Goal: Transaction & Acquisition: Book appointment/travel/reservation

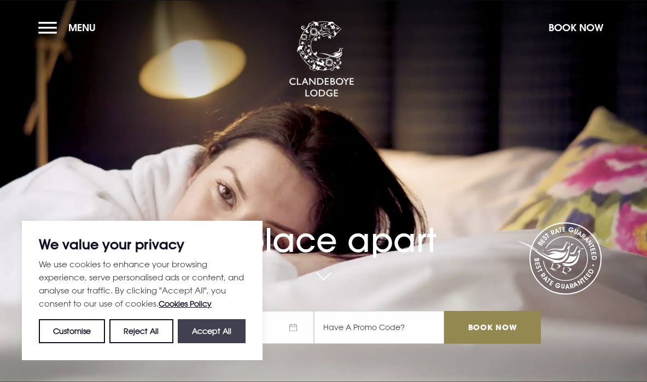
click at [208, 325] on button "Accept All" at bounding box center [212, 331] width 68 height 24
checkbox input "true"
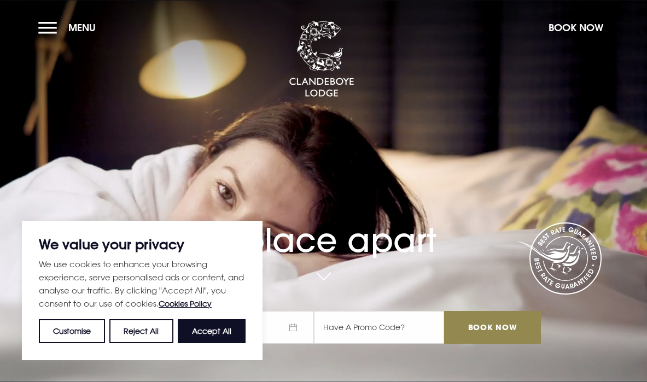
checkbox input "true"
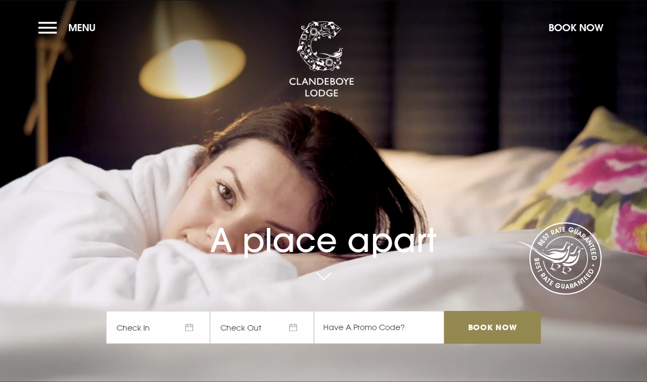
click at [166, 329] on span "Check In" at bounding box center [158, 327] width 104 height 33
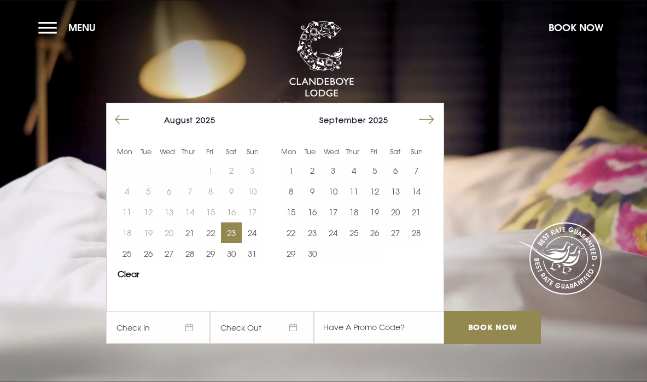
click at [231, 231] on button "23" at bounding box center [231, 233] width 21 height 21
click at [255, 230] on button "24" at bounding box center [252, 233] width 21 height 21
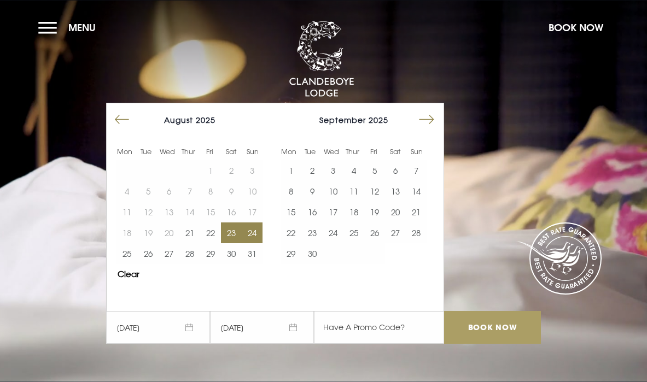
click at [495, 332] on input "Book Now" at bounding box center [492, 327] width 96 height 33
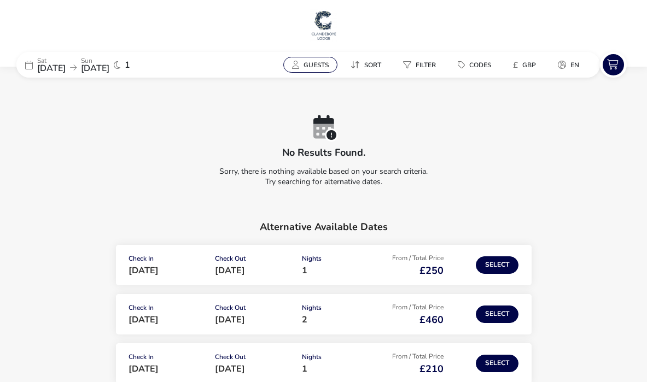
click at [317, 59] on button "Guests" at bounding box center [310, 65] width 54 height 16
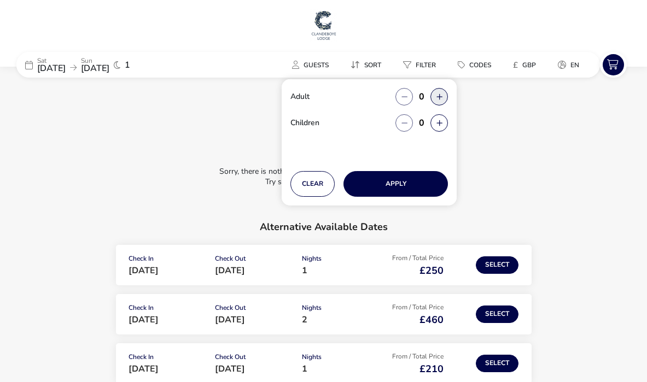
click at [435, 95] on button "button" at bounding box center [439, 97] width 18 height 18
type input "1"
click at [421, 170] on div "Clear Apply" at bounding box center [369, 183] width 175 height 43
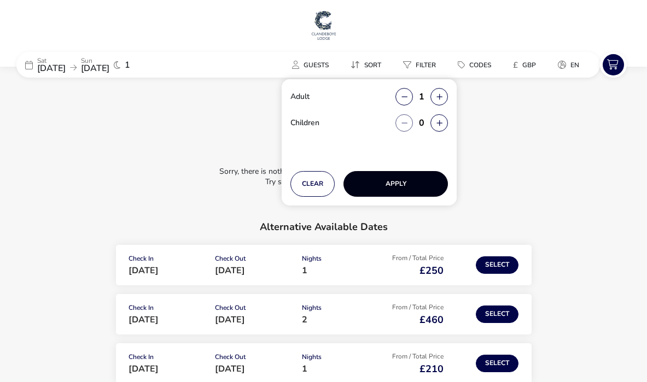
click at [390, 188] on button "Apply" at bounding box center [395, 184] width 104 height 26
